Goal: Navigation & Orientation: Find specific page/section

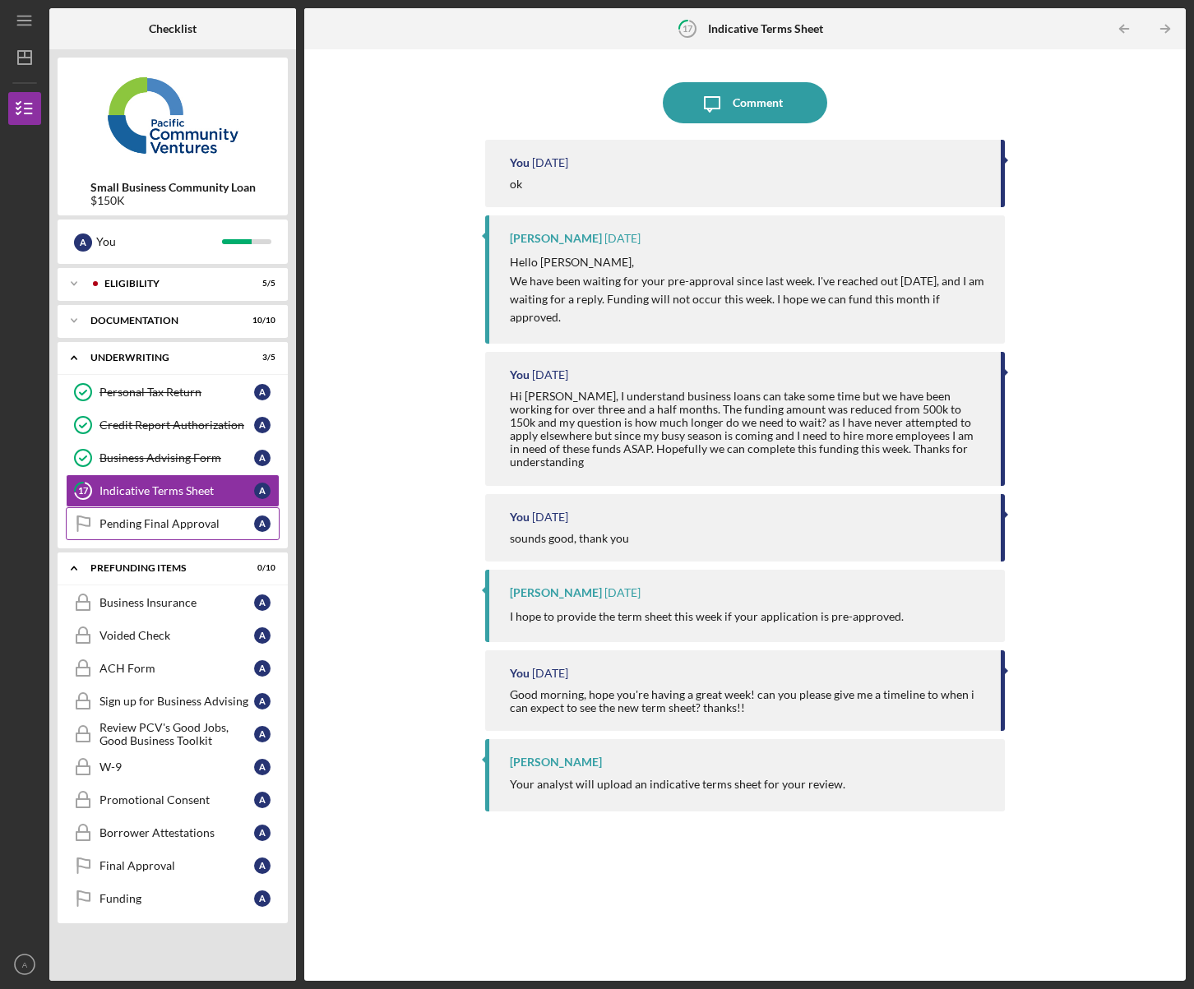
click at [140, 531] on link "Pending Final Approval Pending Final Approval A" at bounding box center [173, 523] width 214 height 33
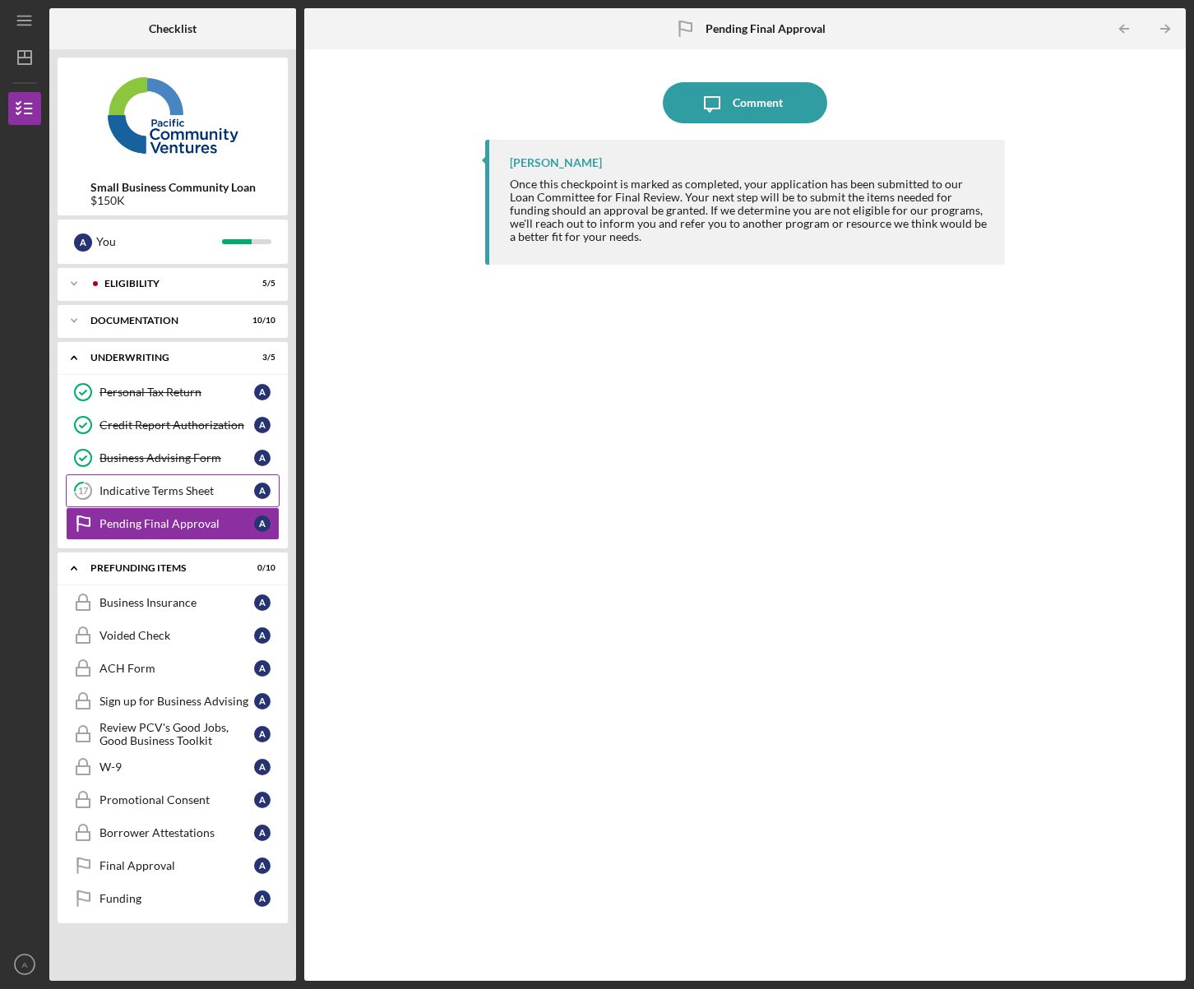
click at [142, 493] on div "Indicative Terms Sheet" at bounding box center [177, 490] width 155 height 13
